Goal: Navigation & Orientation: Find specific page/section

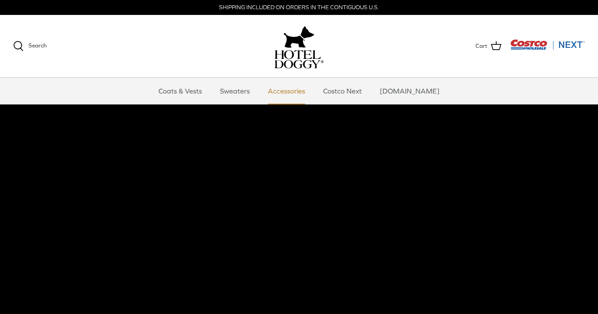
click at [300, 91] on link "Accessories" at bounding box center [286, 91] width 53 height 26
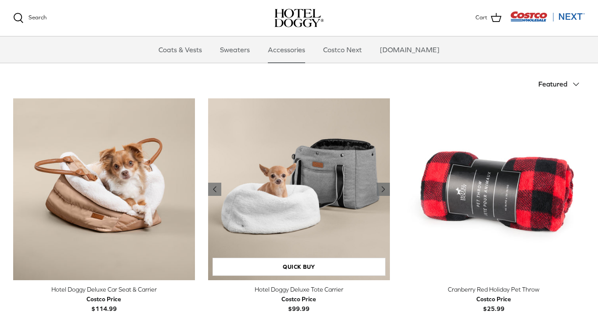
scroll to position [172, 0]
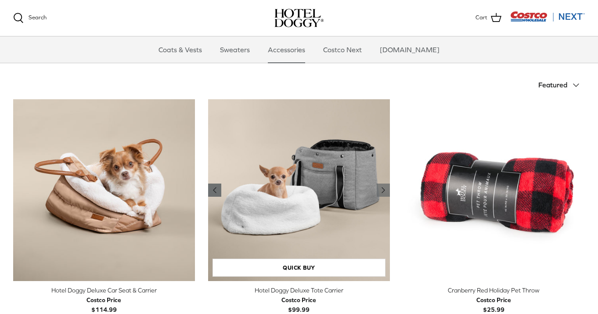
click at [217, 190] on icon "Left" at bounding box center [215, 190] width 11 height 11
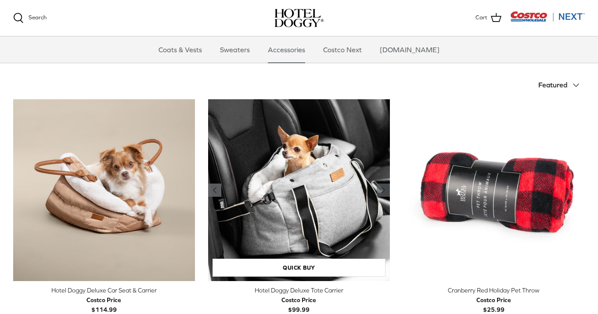
click at [217, 189] on icon "Left" at bounding box center [215, 190] width 11 height 11
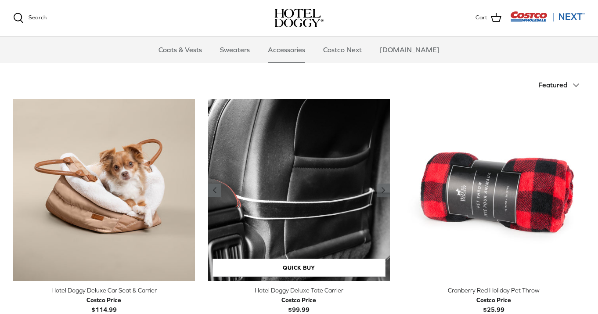
click at [217, 189] on icon "Left" at bounding box center [215, 190] width 11 height 11
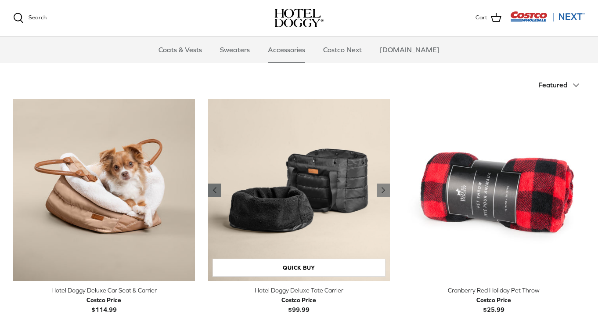
click at [217, 188] on icon "Left" at bounding box center [215, 190] width 11 height 11
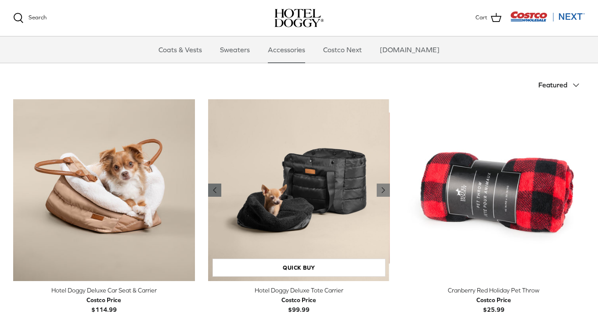
click at [217, 188] on icon "Left" at bounding box center [215, 190] width 11 height 11
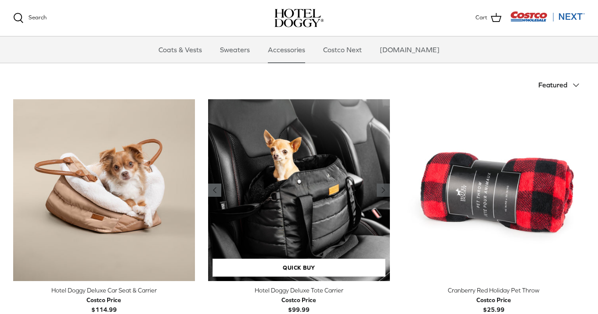
click at [217, 188] on icon "Left" at bounding box center [215, 190] width 11 height 11
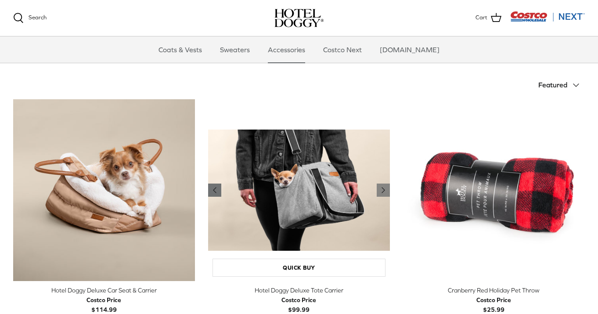
click at [217, 188] on icon "Left" at bounding box center [215, 190] width 11 height 11
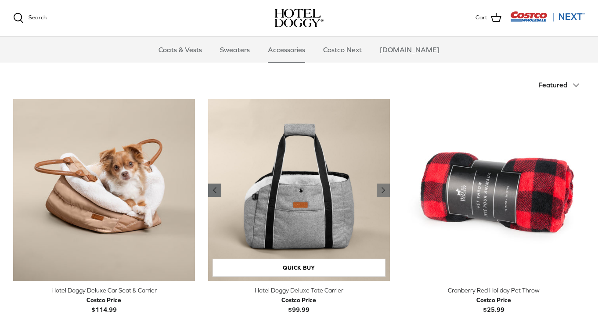
click at [217, 188] on icon "Left" at bounding box center [215, 190] width 11 height 11
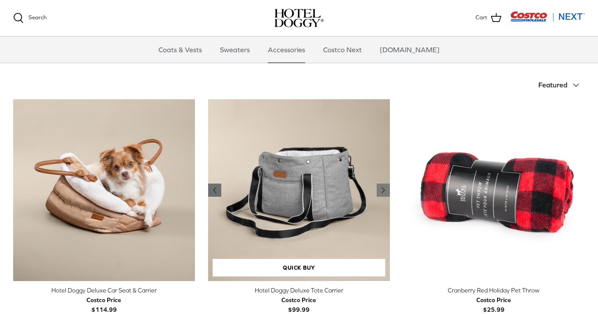
click at [217, 188] on icon "Left" at bounding box center [215, 190] width 11 height 11
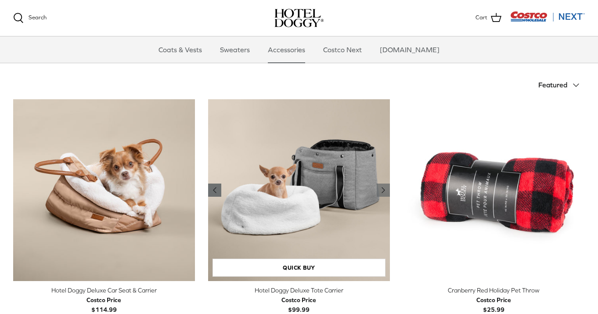
click at [217, 188] on icon "Left" at bounding box center [215, 190] width 11 height 11
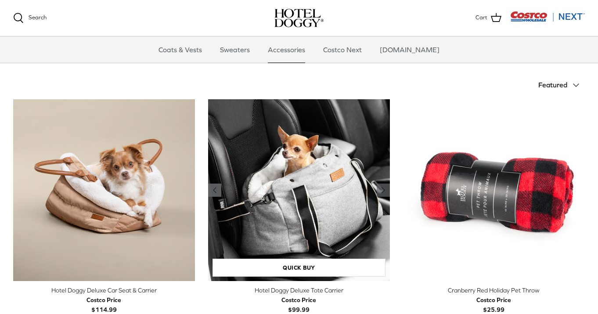
click at [217, 188] on icon "Left" at bounding box center [215, 190] width 11 height 11
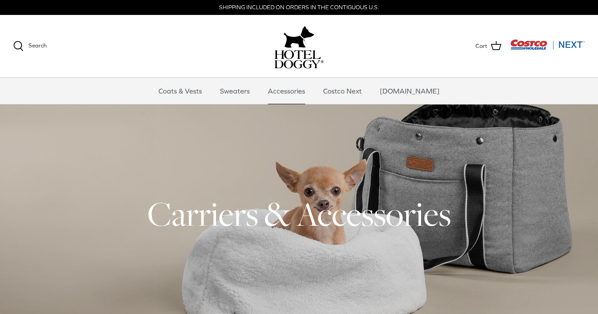
scroll to position [0, 0]
click at [206, 90] on link "Coats & Vests" at bounding box center [180, 91] width 59 height 26
click at [525, 41] on img "Costco Next" at bounding box center [547, 44] width 75 height 11
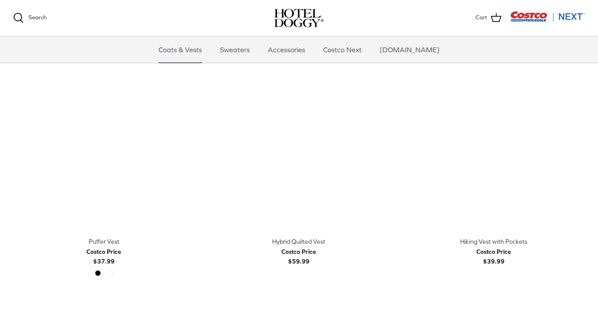
scroll to position [1472, 0]
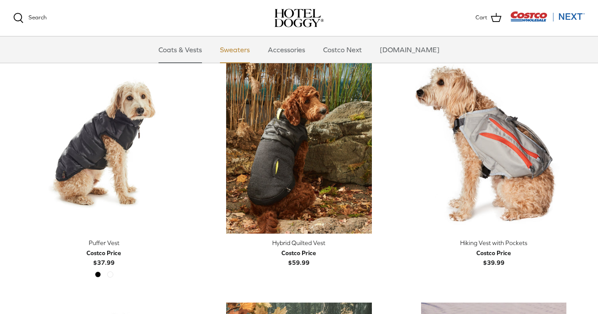
click at [246, 53] on link "Sweaters" at bounding box center [235, 49] width 46 height 26
